Goal: Navigation & Orientation: Find specific page/section

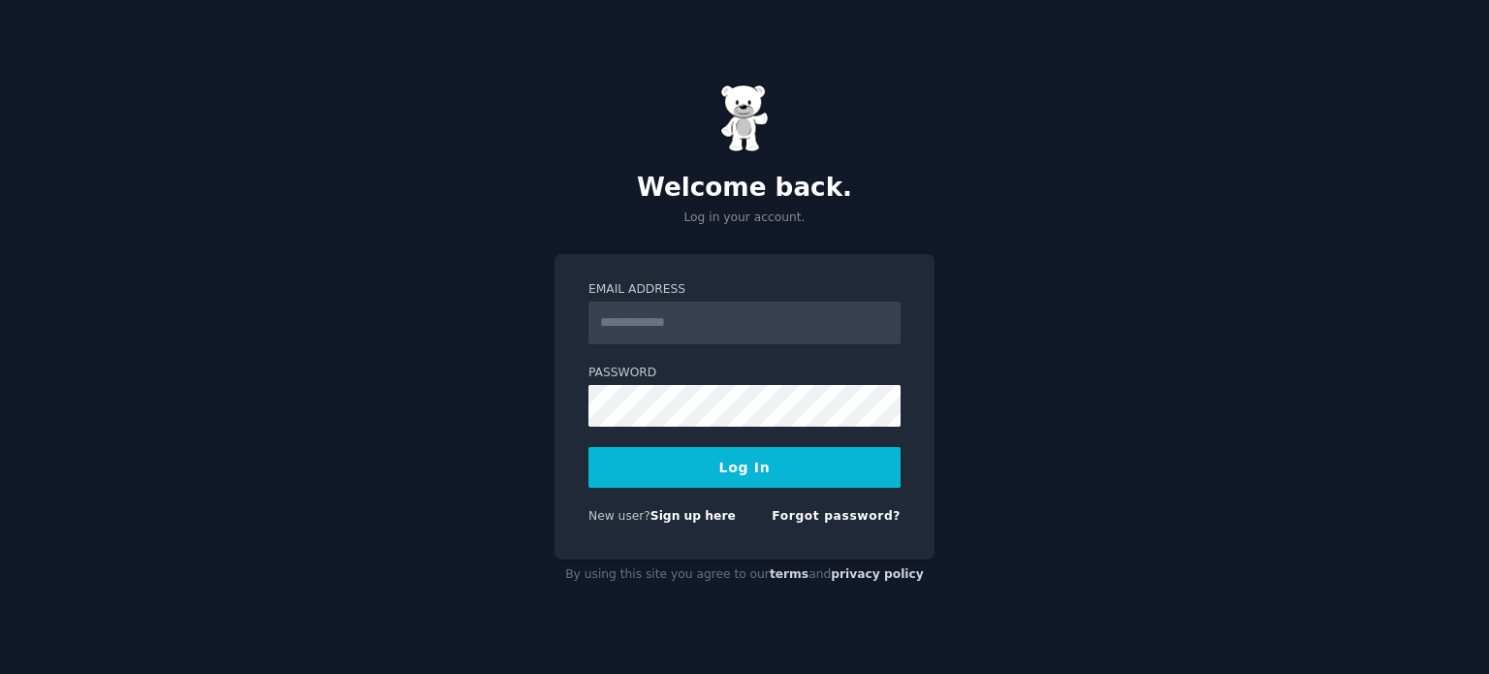
click at [670, 321] on input "Email Address" at bounding box center [745, 323] width 312 height 43
type input "**********"
click at [729, 470] on button "Log In" at bounding box center [745, 467] width 312 height 41
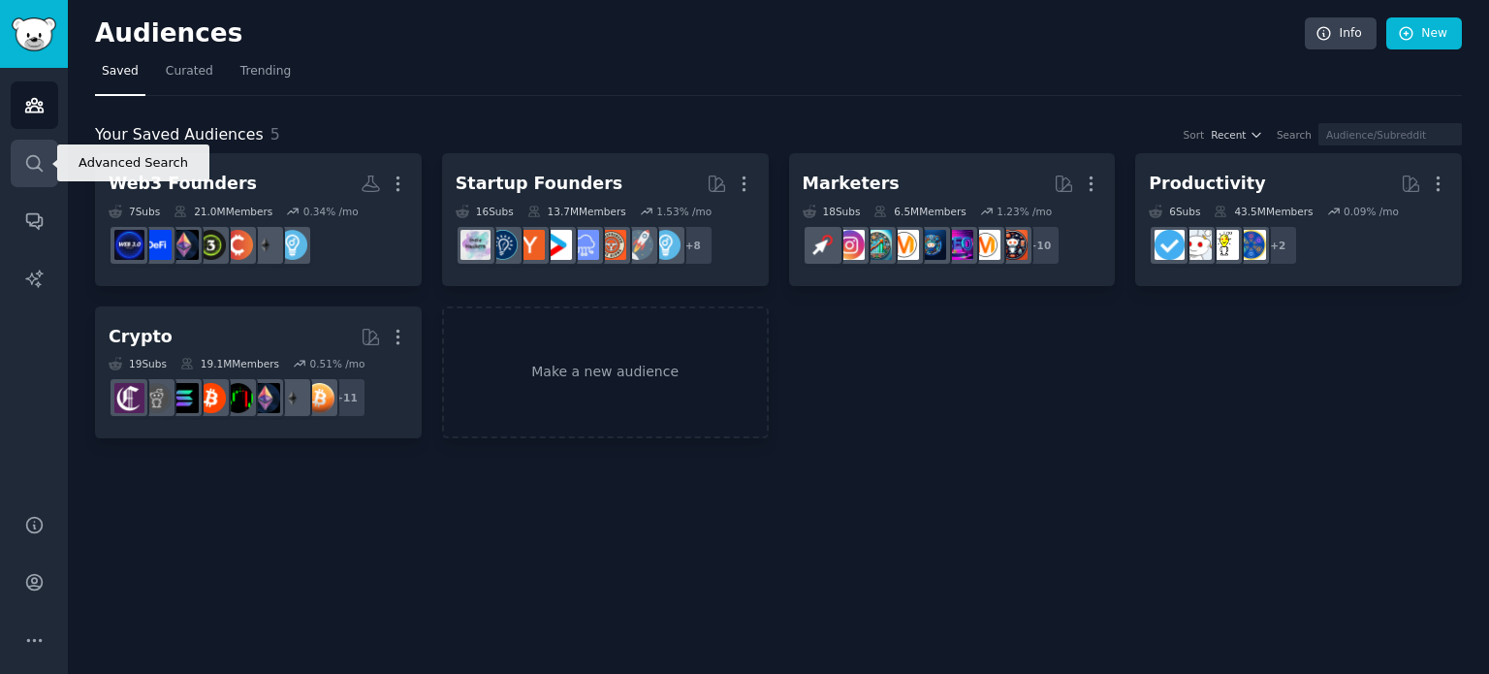
click at [35, 176] on link "Search" at bounding box center [35, 164] width 48 height 48
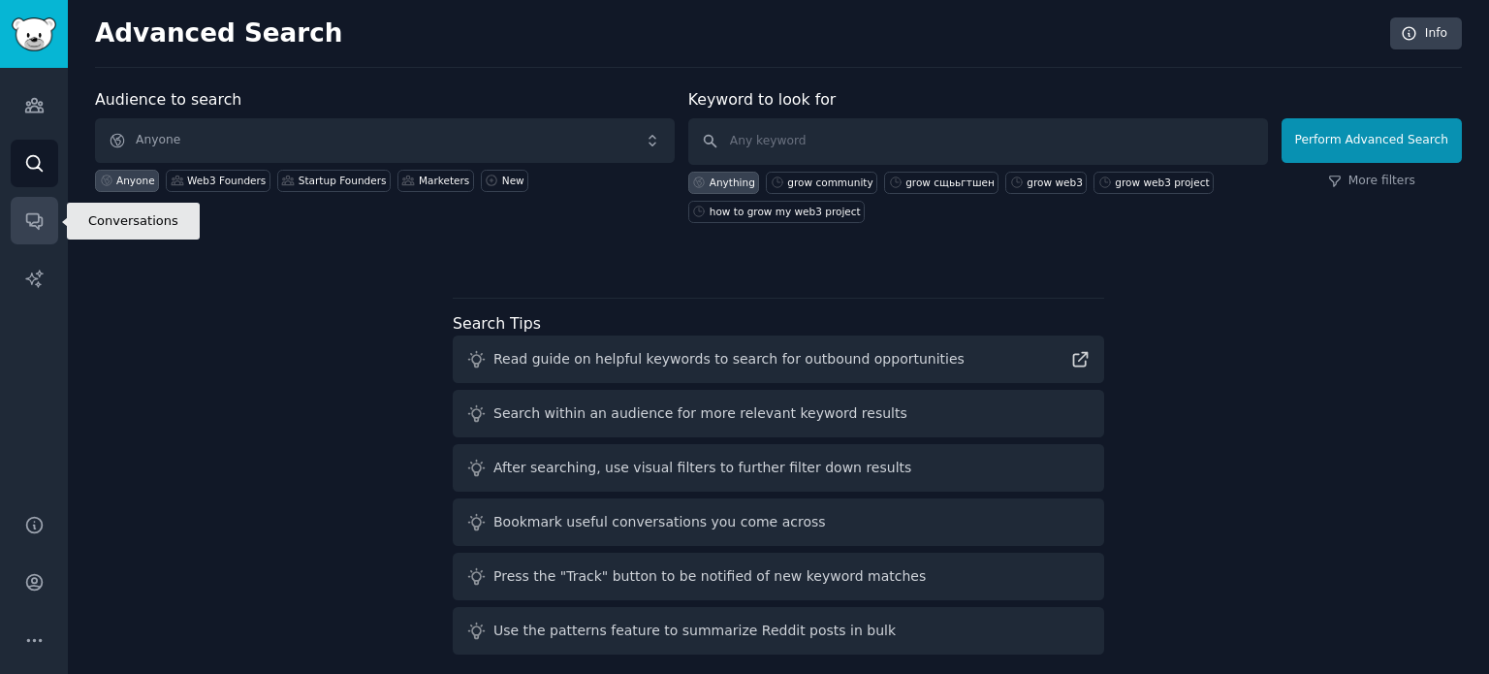
click at [18, 208] on link "Conversations" at bounding box center [35, 221] width 48 height 48
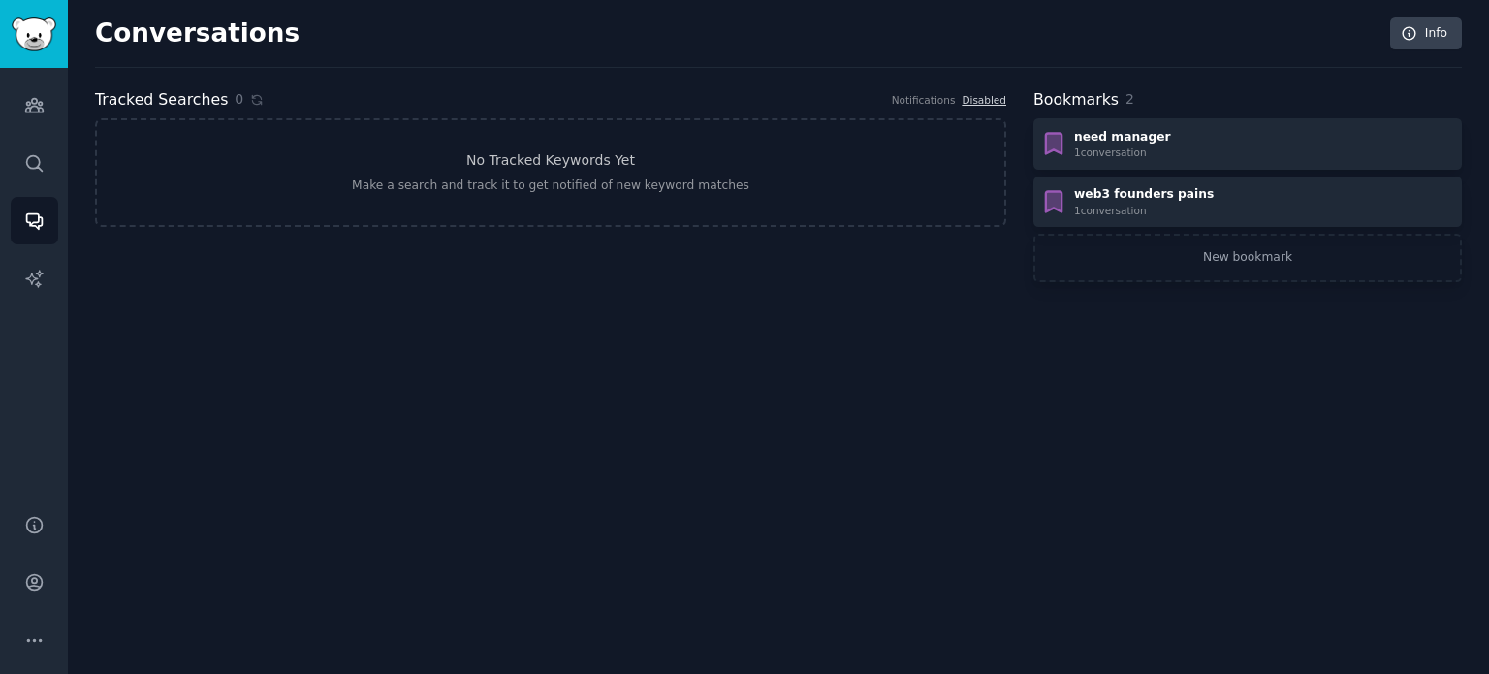
click at [19, 251] on div "Audiences Search Conversations AI Reports" at bounding box center [34, 279] width 68 height 423
click at [20, 263] on link "AI Reports" at bounding box center [35, 279] width 48 height 48
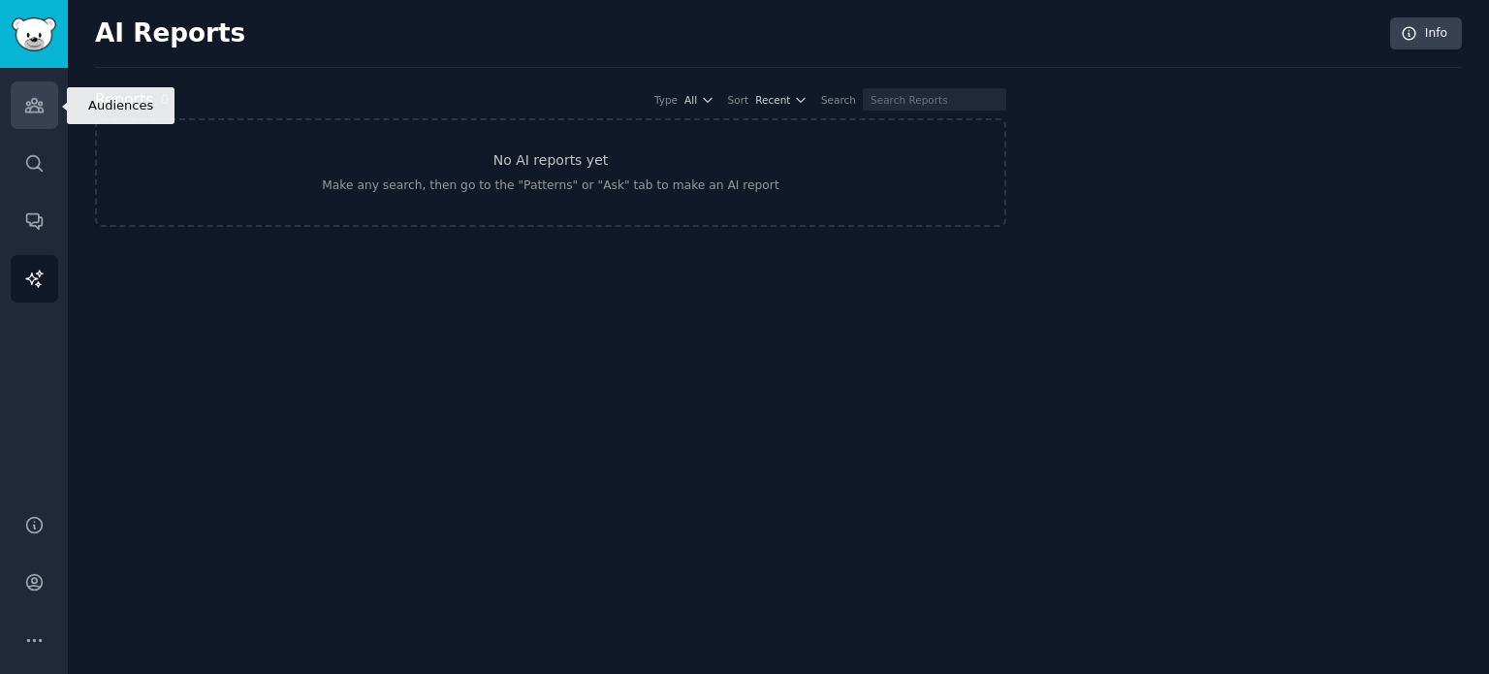
click at [41, 120] on link "Audiences" at bounding box center [35, 105] width 48 height 48
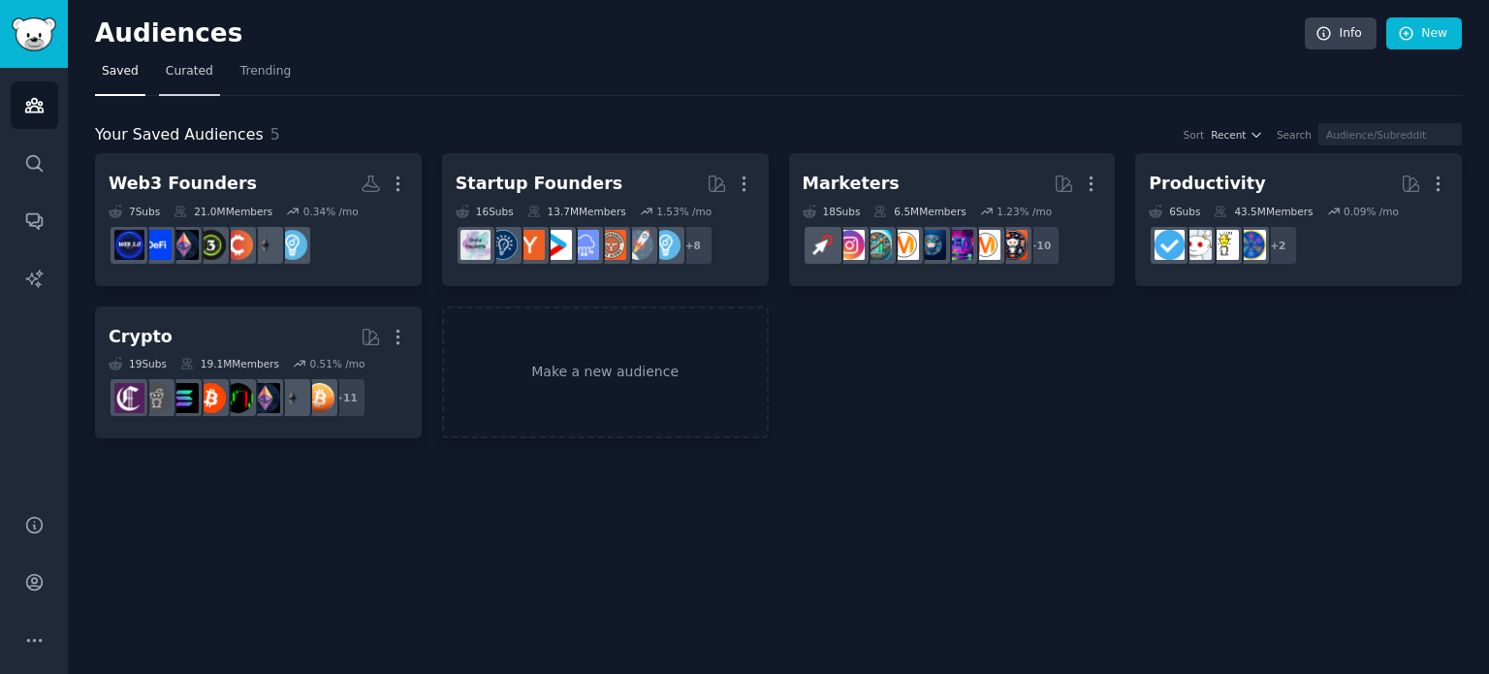
click at [166, 77] on span "Curated" at bounding box center [190, 71] width 48 height 17
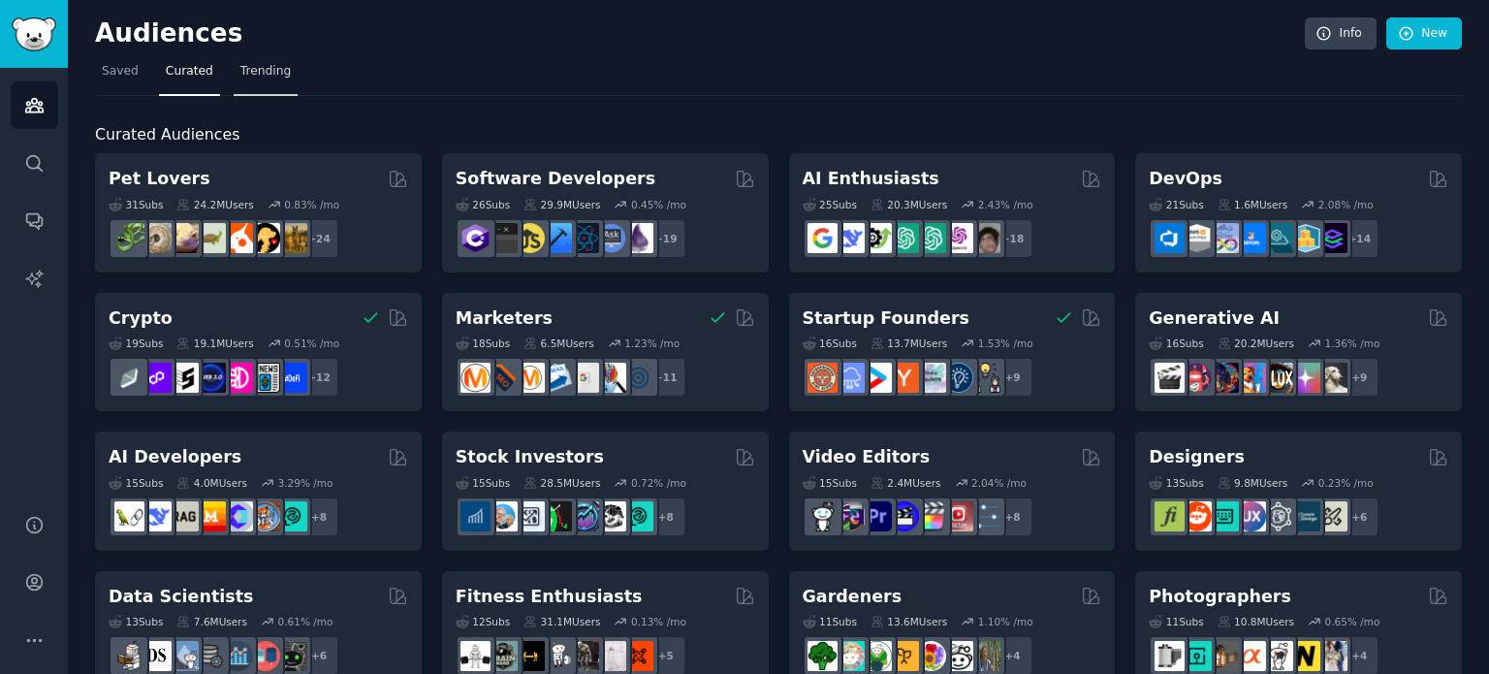
click at [240, 76] on span "Trending" at bounding box center [265, 71] width 50 height 17
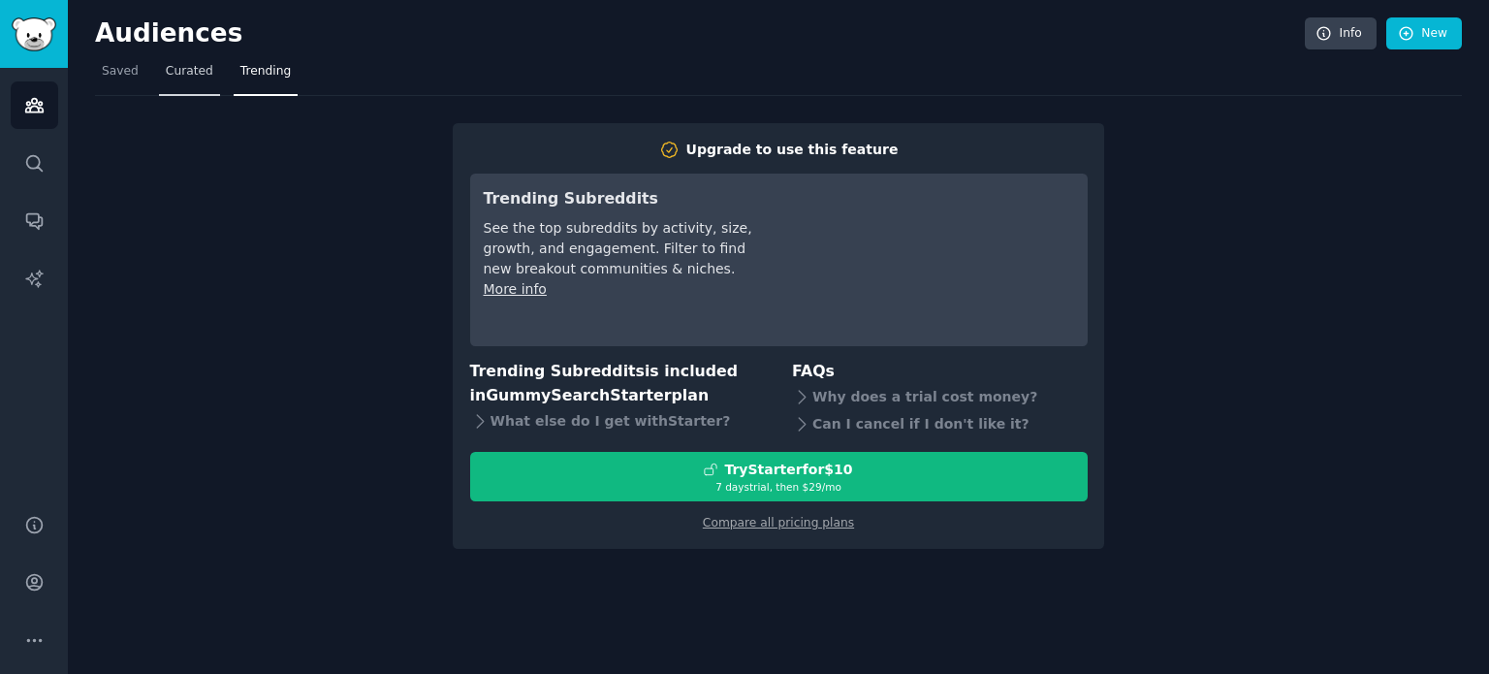
click at [174, 67] on span "Curated" at bounding box center [190, 71] width 48 height 17
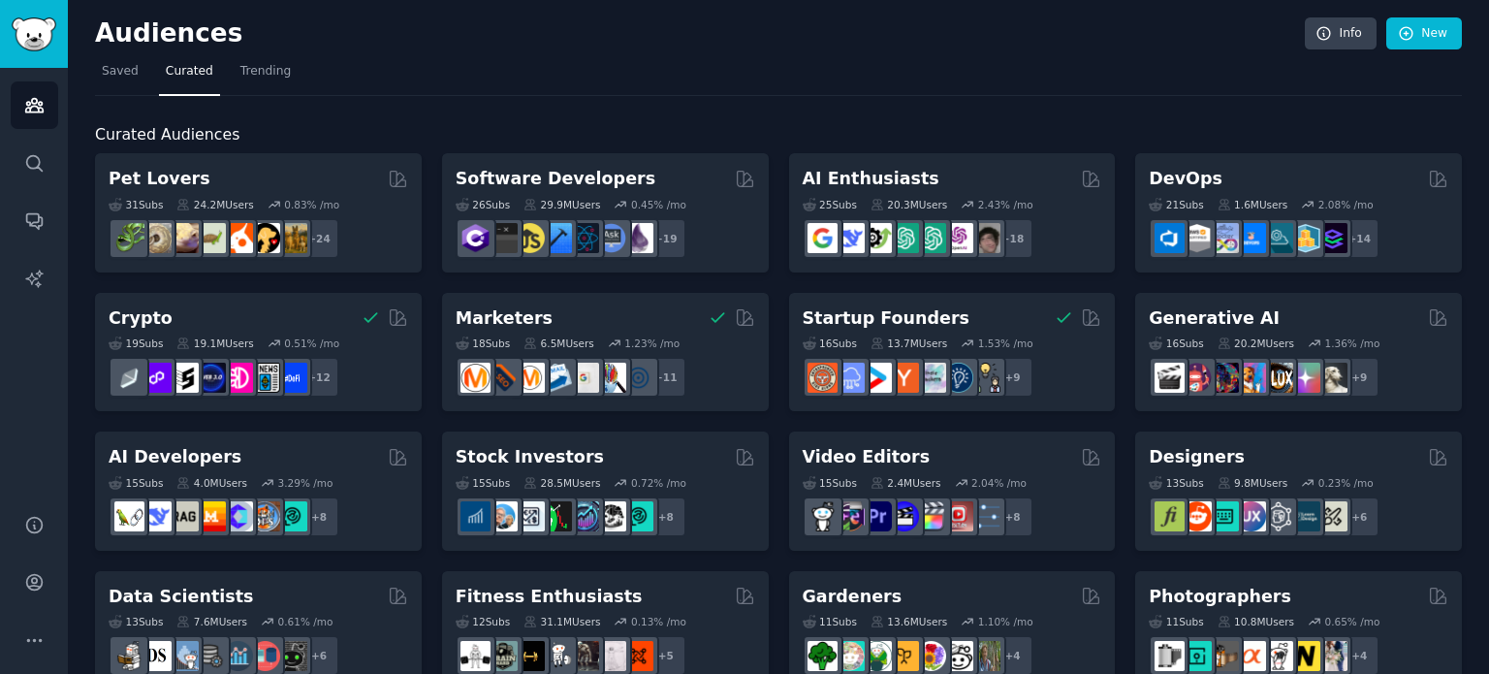
click at [291, 79] on nav "Saved Curated Trending" at bounding box center [778, 76] width 1367 height 40
click at [279, 77] on link "Trending" at bounding box center [266, 76] width 64 height 40
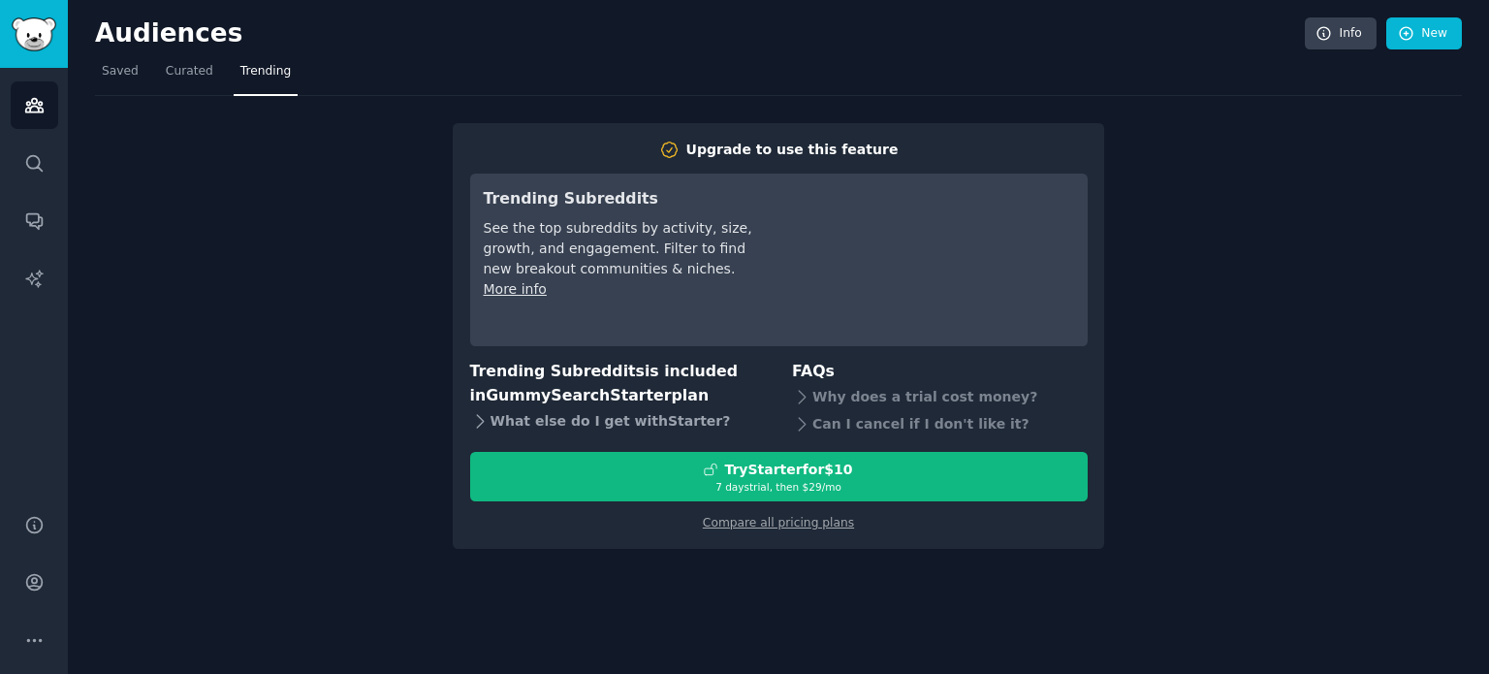
click at [535, 419] on div "What else do I get with Starter ?" at bounding box center [618, 420] width 296 height 27
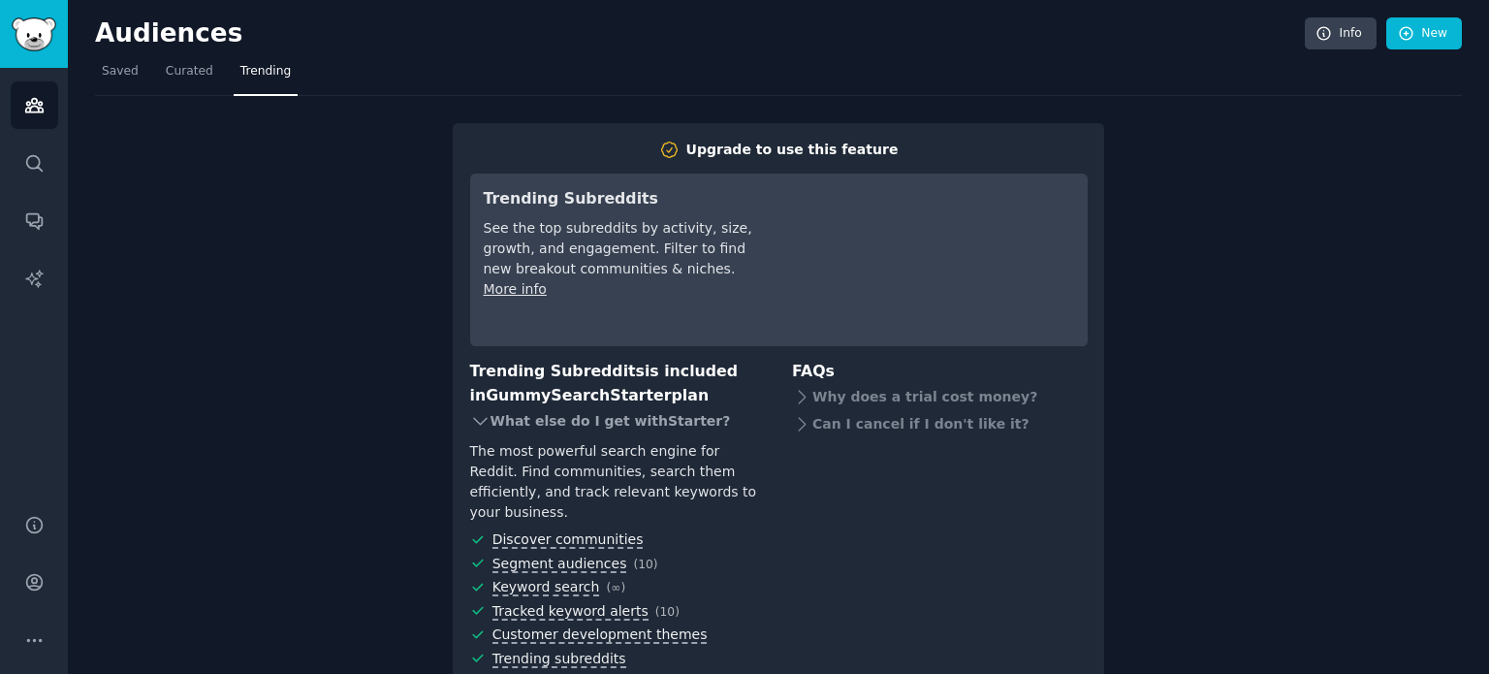
click at [535, 419] on div "What else do I get with Starter ?" at bounding box center [618, 420] width 296 height 27
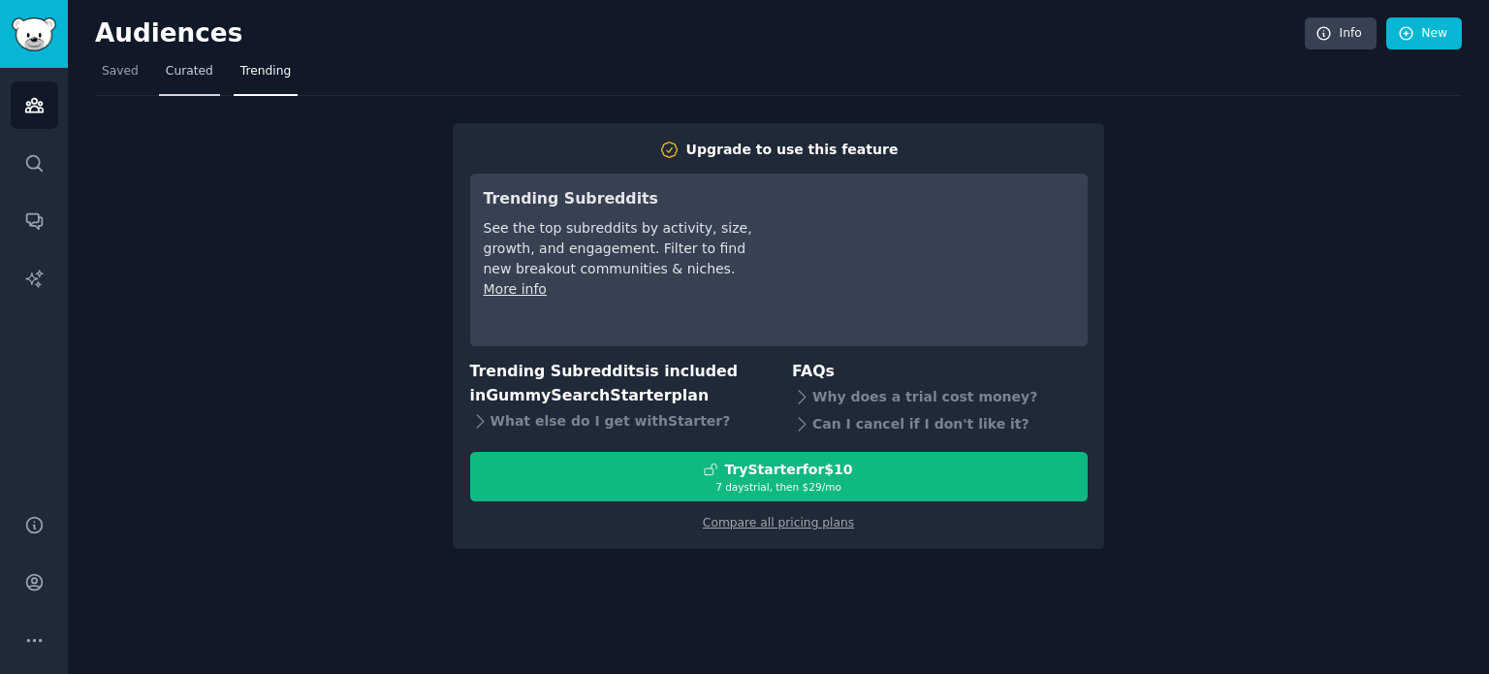
click at [182, 78] on span "Curated" at bounding box center [190, 71] width 48 height 17
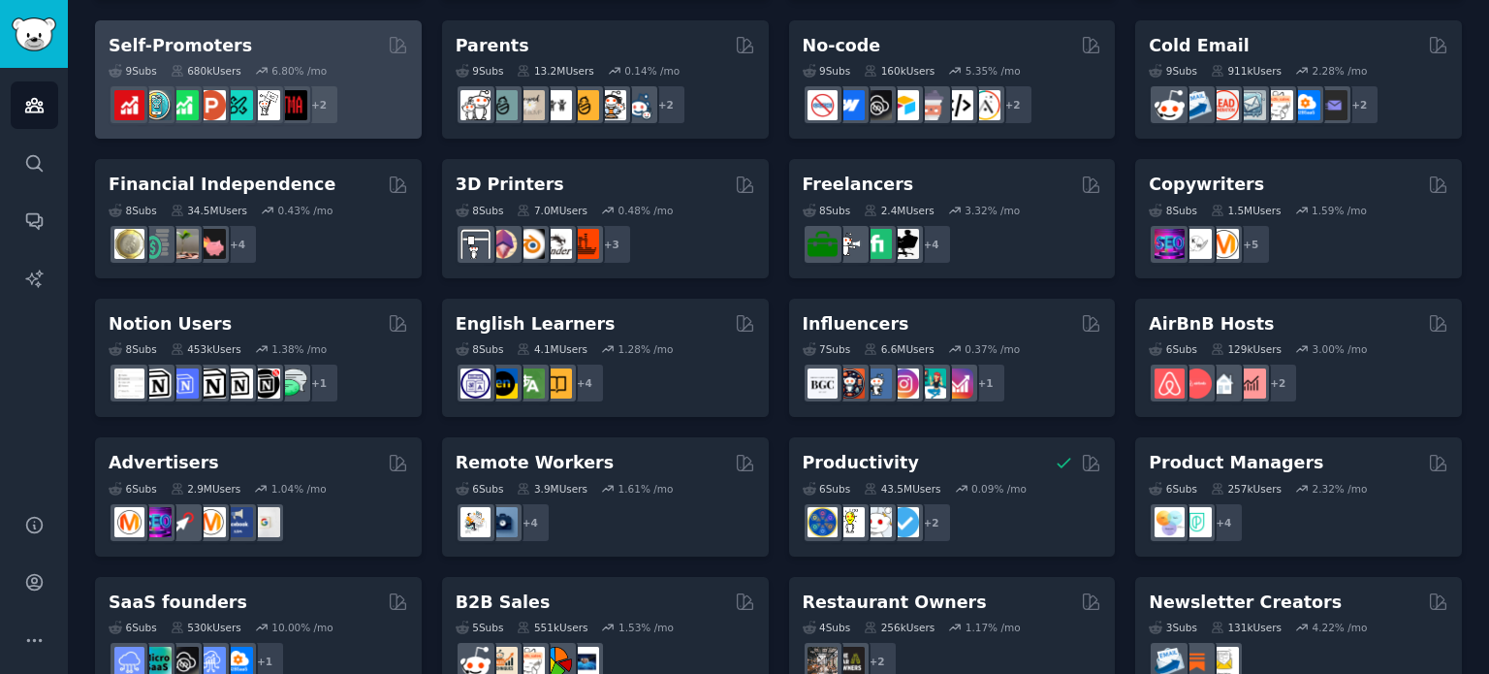
scroll to position [876, 0]
